Goal: Task Accomplishment & Management: Manage account settings

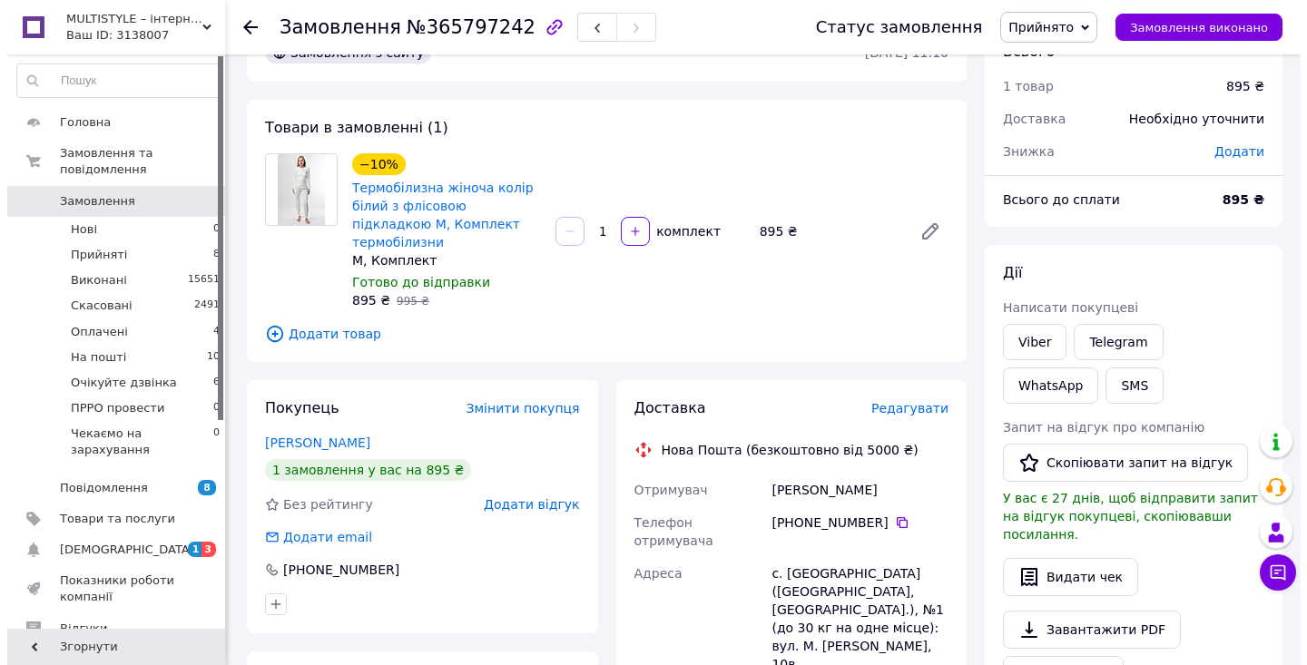
scroll to position [130, 0]
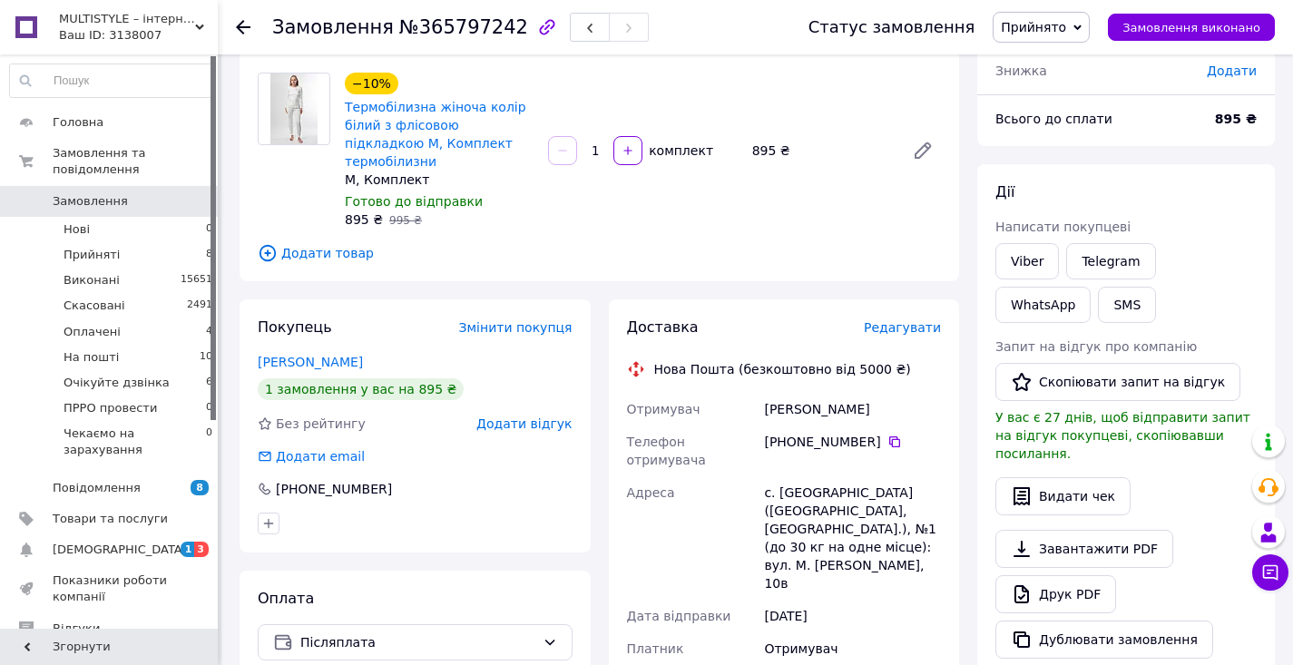
click at [904, 320] on span "Редагувати" at bounding box center [902, 327] width 77 height 15
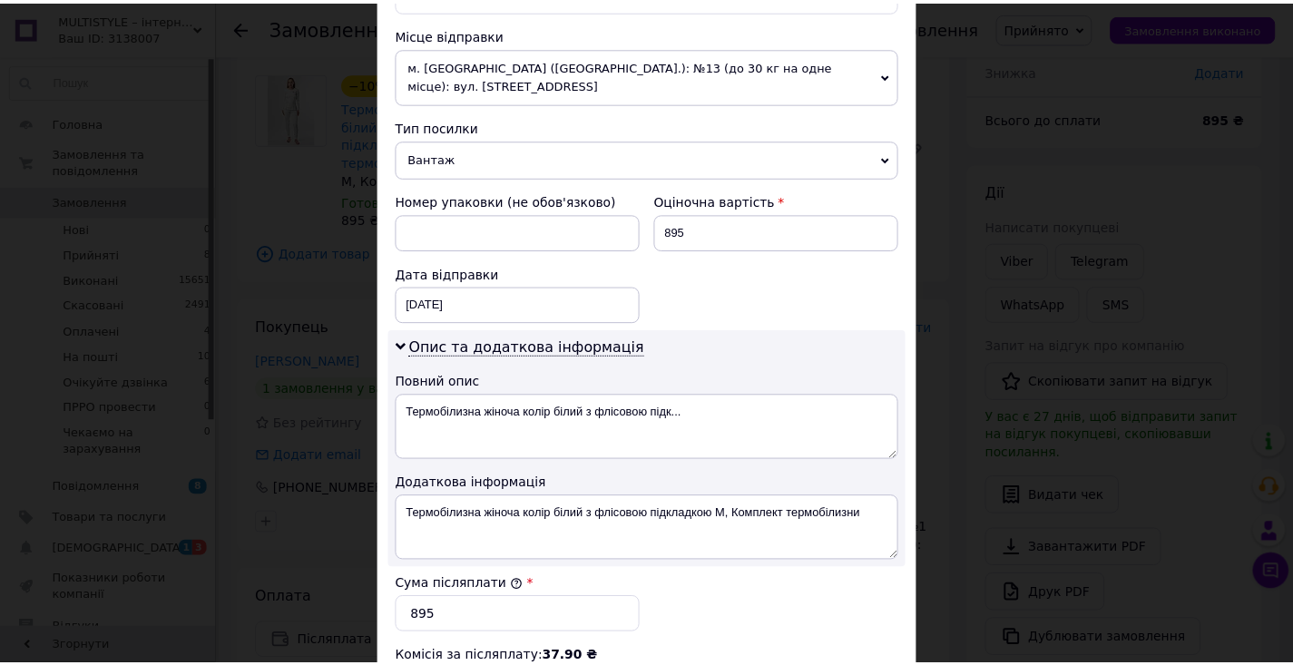
scroll to position [898, 0]
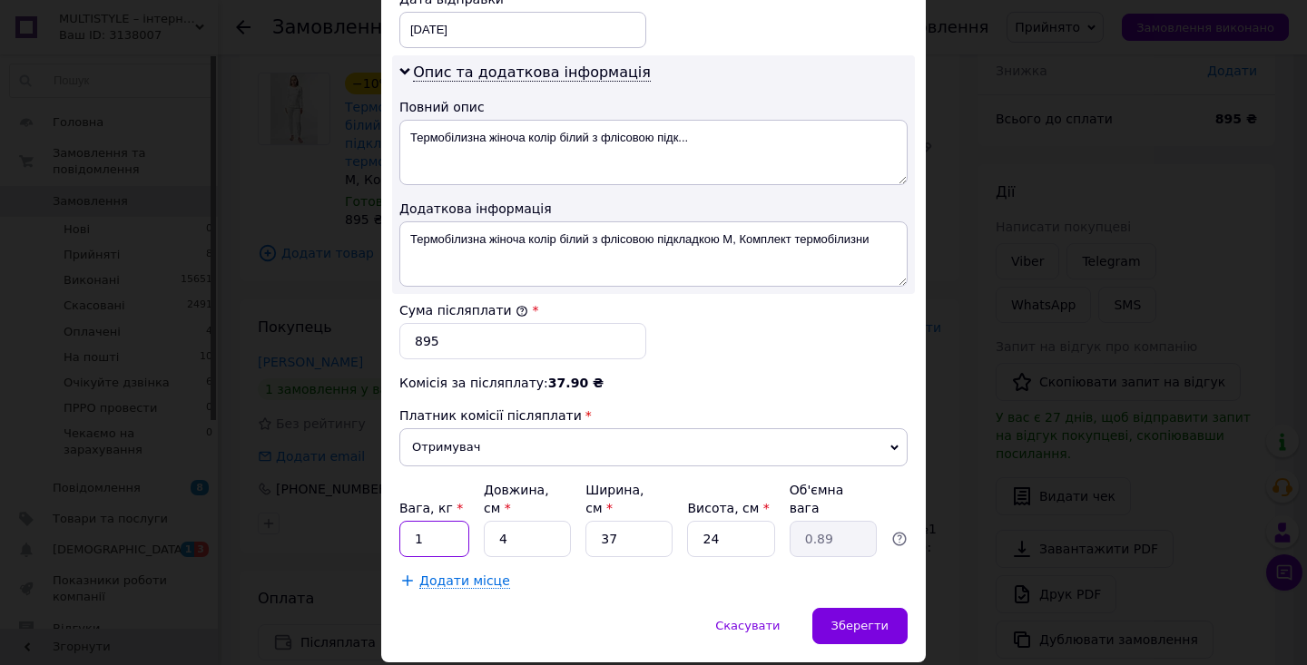
drag, startPoint x: 424, startPoint y: 533, endPoint x: 412, endPoint y: 536, distance: 12.1
click at [412, 536] on input "1" at bounding box center [434, 539] width 70 height 36
drag, startPoint x: 514, startPoint y: 546, endPoint x: 494, endPoint y: 539, distance: 20.4
click at [494, 539] on input "4" at bounding box center [527, 539] width 87 height 36
type input "0"
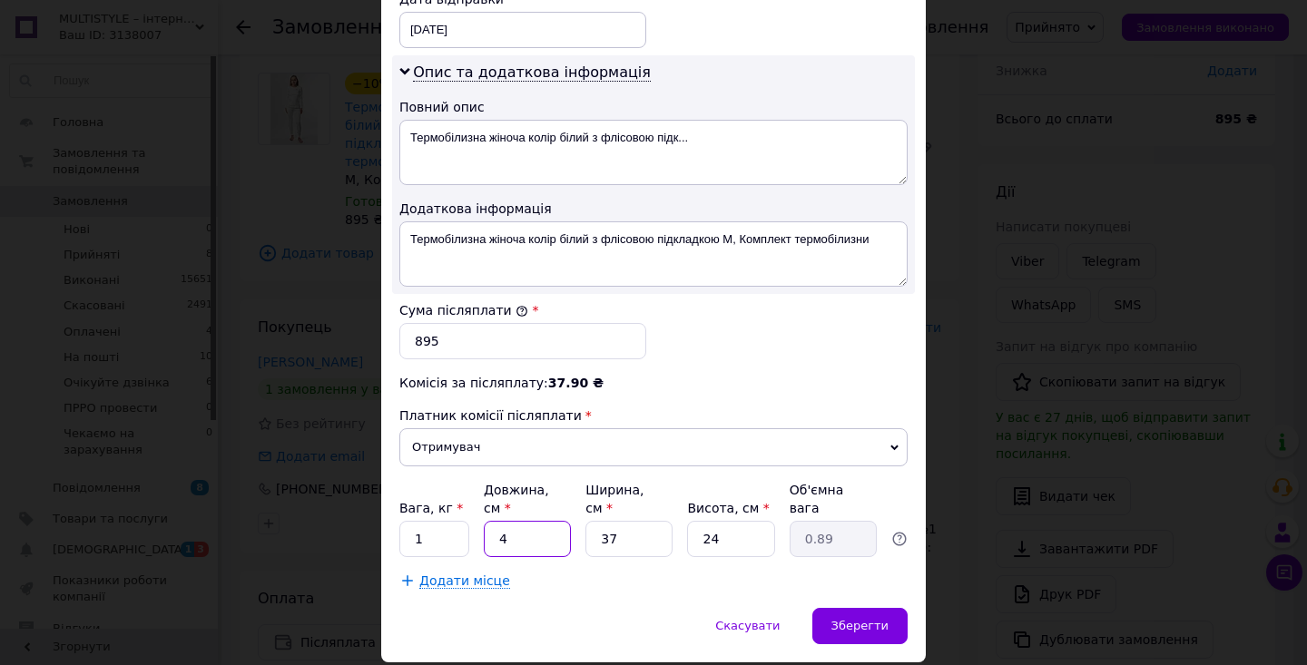
type input "0.1"
type input "0"
drag, startPoint x: 411, startPoint y: 535, endPoint x: 426, endPoint y: 535, distance: 15.4
click at [426, 535] on input "1" at bounding box center [434, 539] width 70 height 36
type input "2"
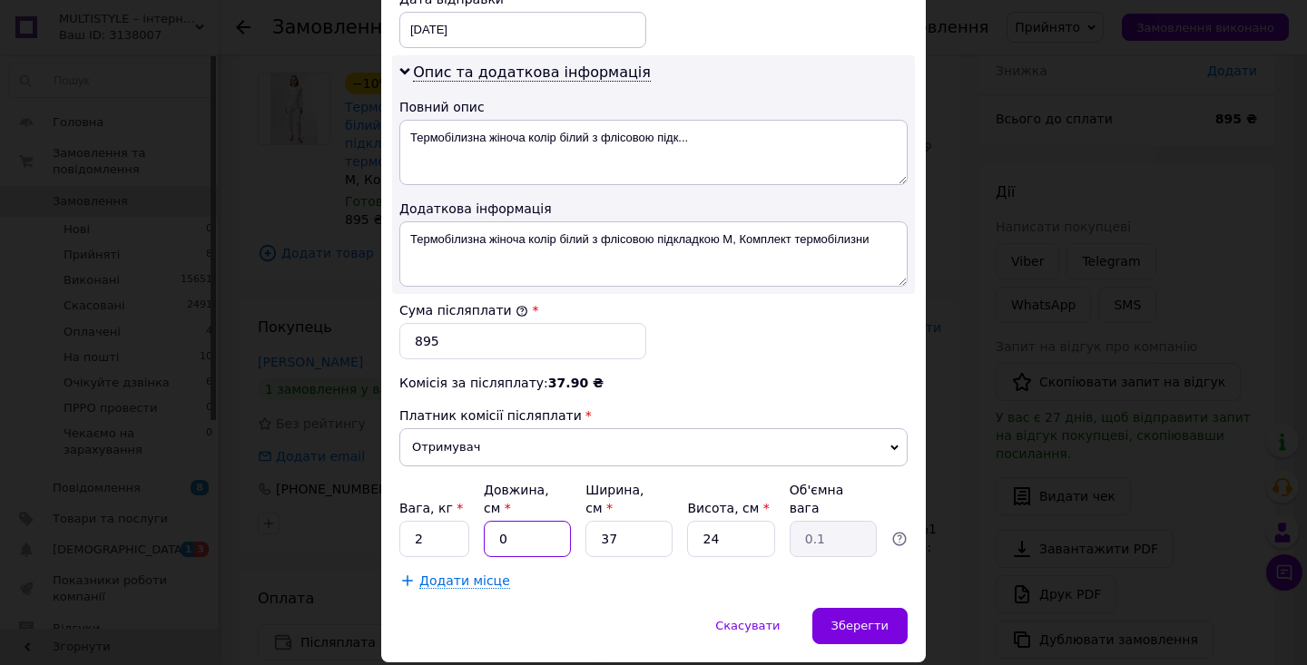
click at [501, 541] on input "0" at bounding box center [527, 539] width 87 height 36
click at [497, 539] on input "0" at bounding box center [527, 539] width 87 height 36
type input "20"
type input "4.44"
type input "20"
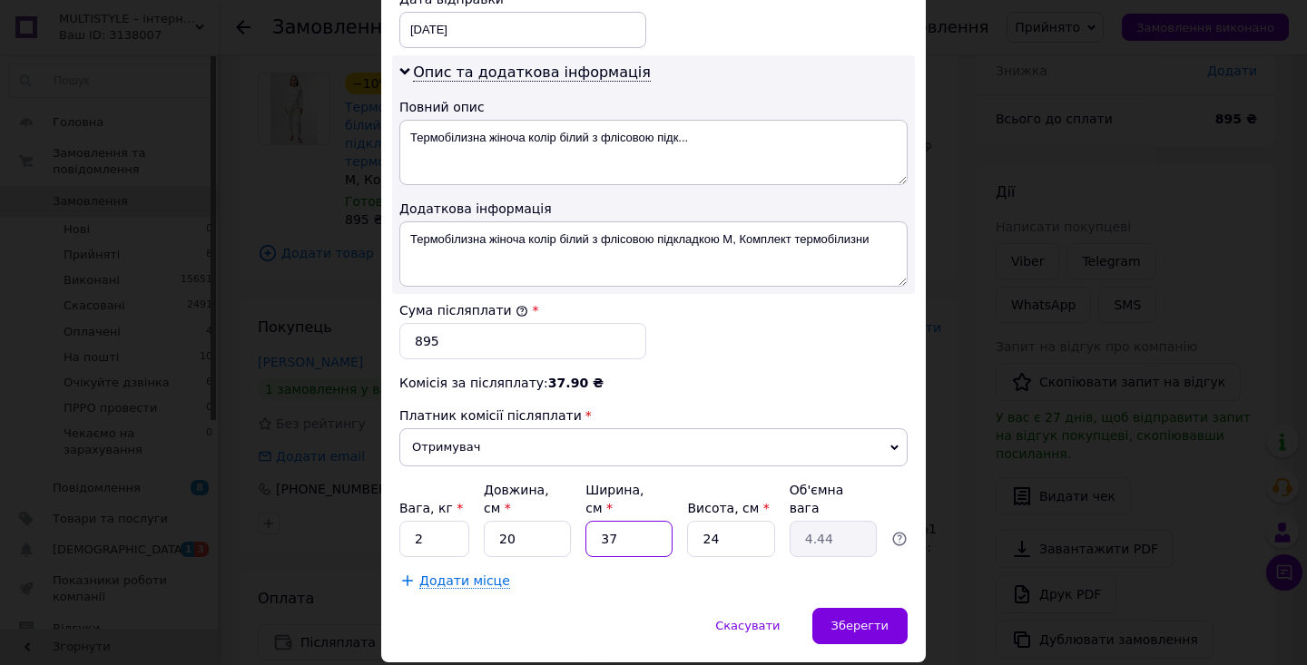
drag, startPoint x: 595, startPoint y: 543, endPoint x: 651, endPoint y: 534, distance: 57.0
click at [654, 534] on input "37" at bounding box center [628, 539] width 87 height 36
type input "2"
type input "0.24"
type input "20"
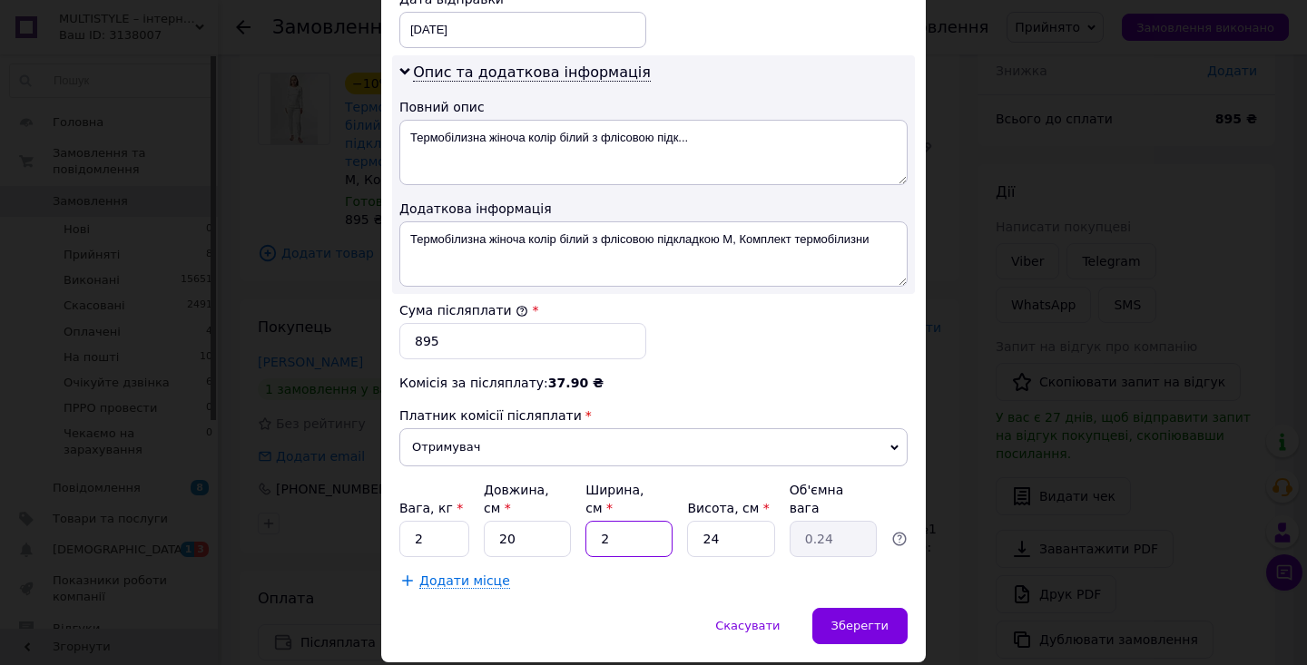
type input "2.4"
type input "20"
click at [731, 535] on input "24" at bounding box center [730, 539] width 87 height 36
click at [897, 619] on div "Зберегти" at bounding box center [859, 626] width 95 height 36
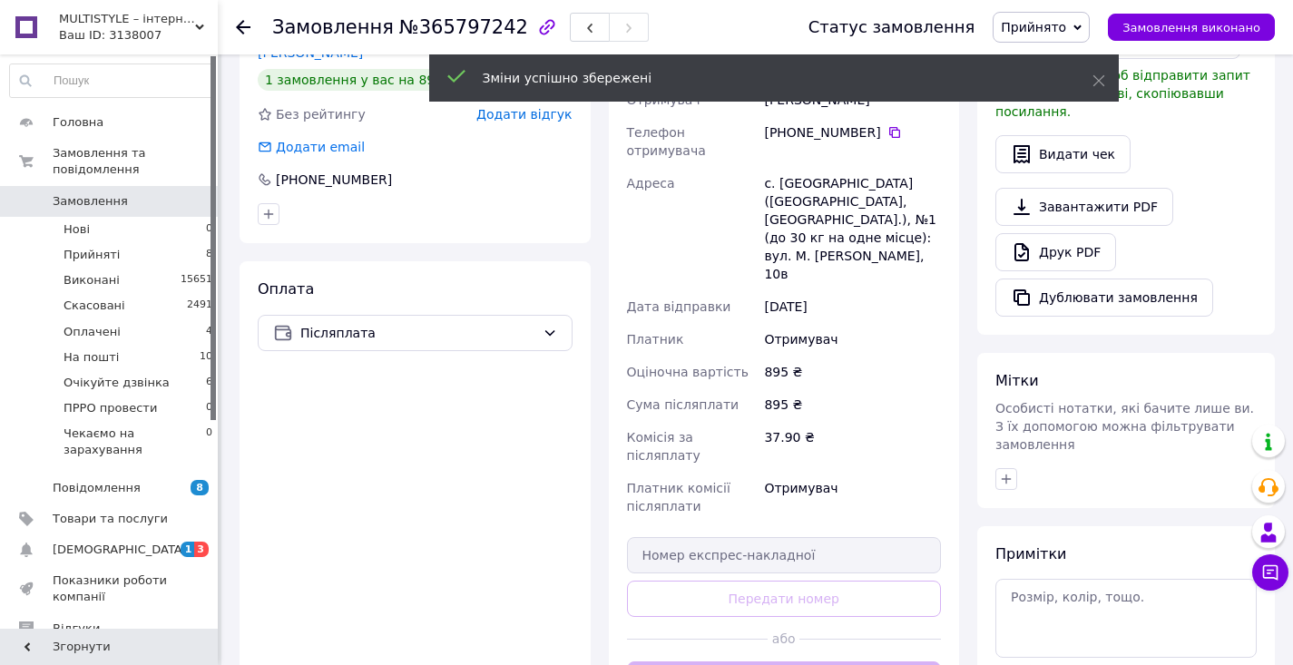
scroll to position [739, 0]
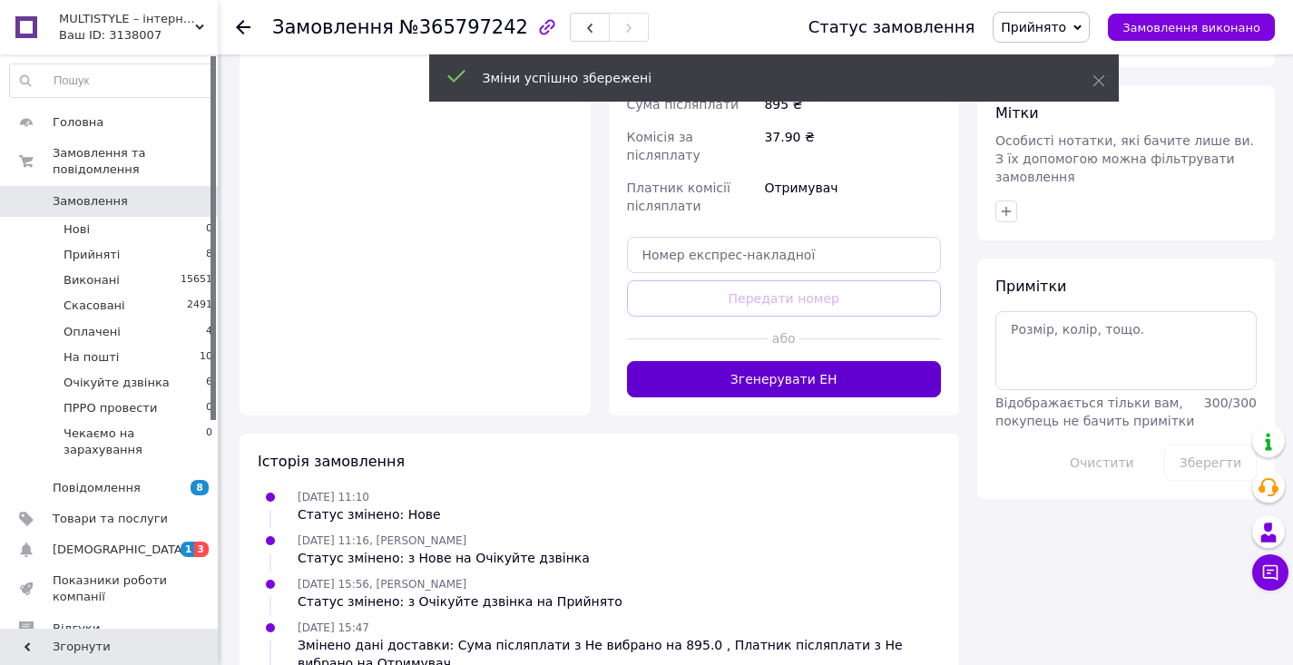
click at [794, 361] on button "Згенерувати ЕН" at bounding box center [784, 379] width 315 height 36
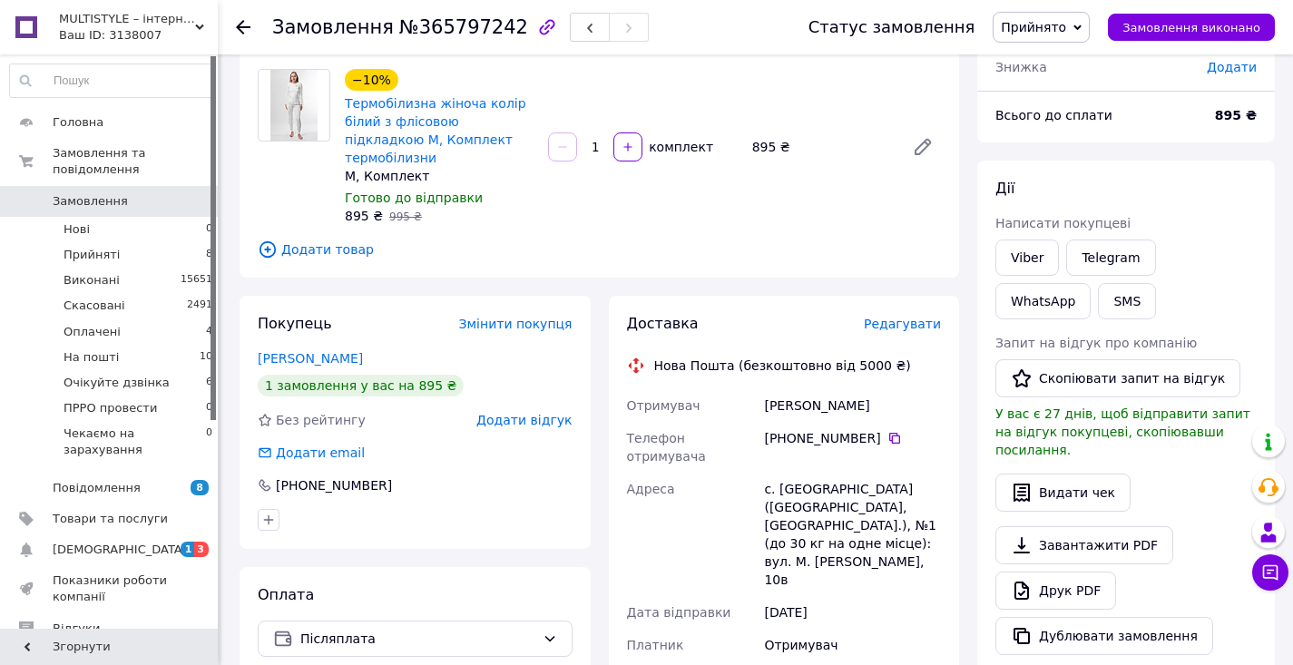
scroll to position [33, 0]
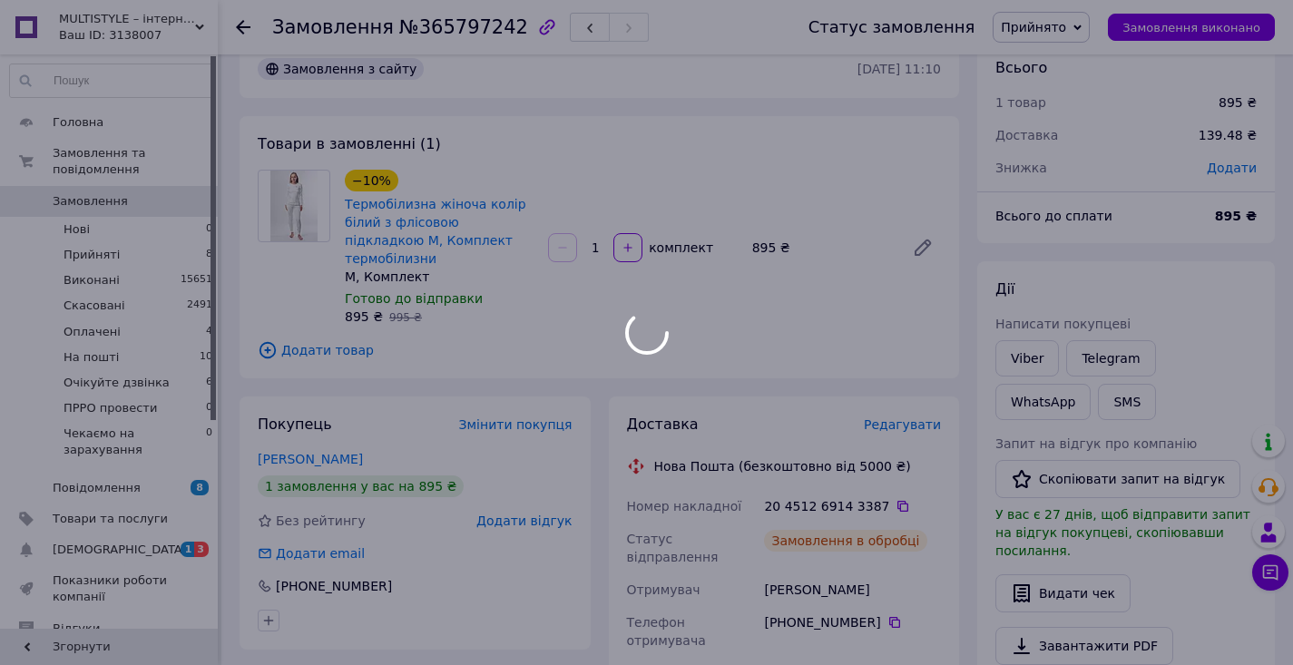
click at [896, 499] on icon at bounding box center [903, 506] width 15 height 15
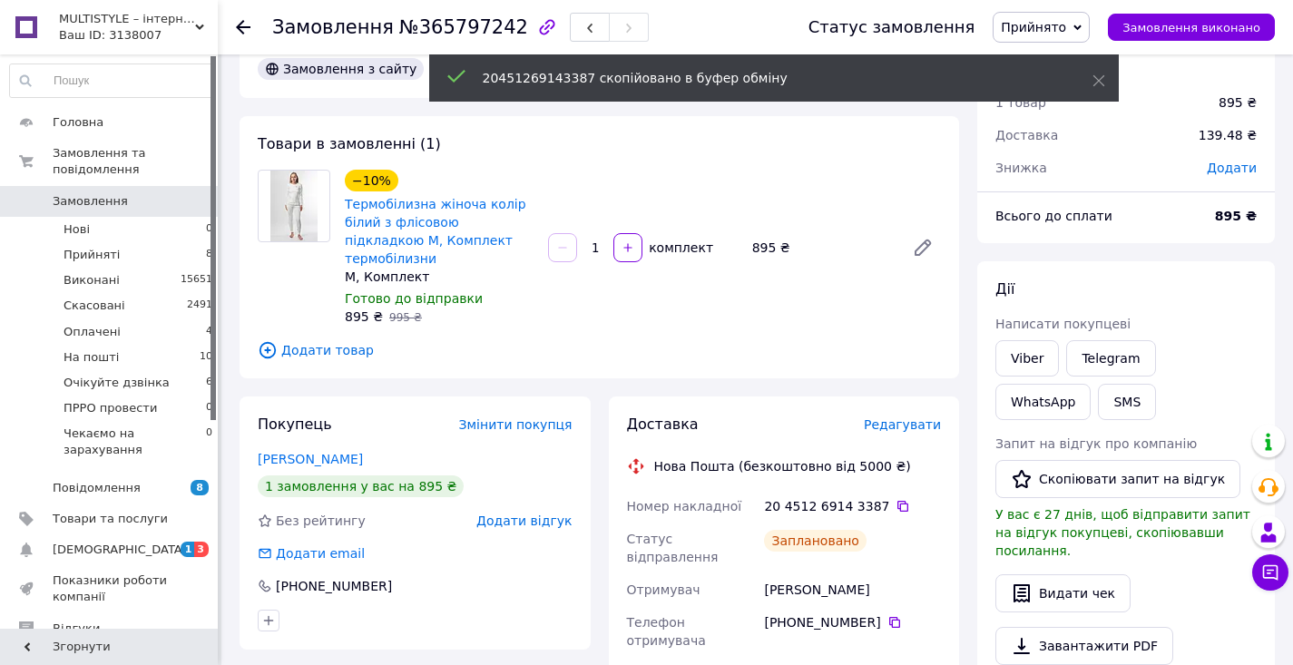
click at [896, 499] on icon at bounding box center [903, 506] width 15 height 15
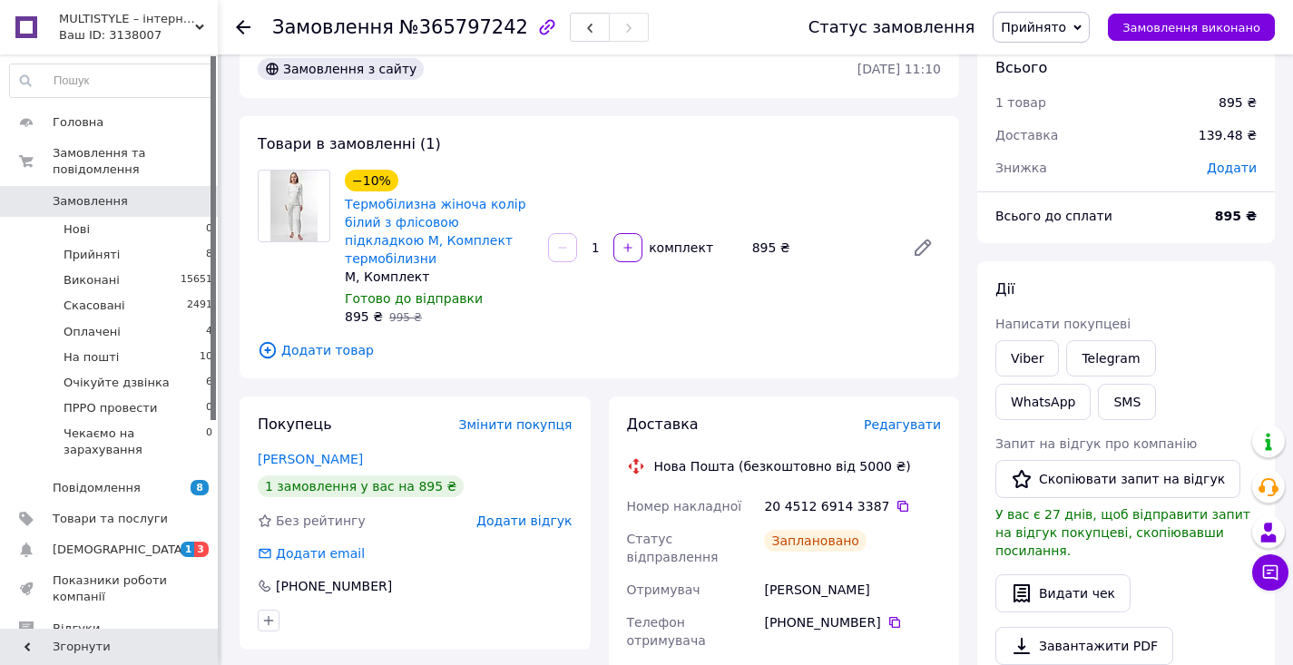
click at [1046, 15] on span "Прийнято" at bounding box center [1041, 27] width 97 height 31
click at [1060, 117] on li "На пошті" at bounding box center [1079, 125] width 171 height 27
